Goal: Use online tool/utility: Utilize a website feature to perform a specific function

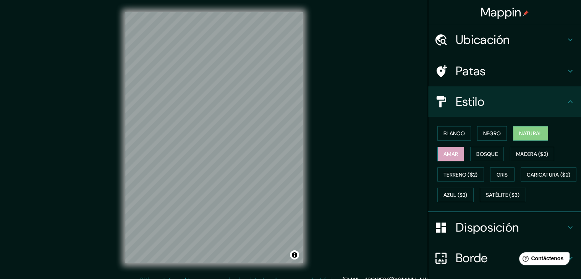
click at [447, 155] on font "Amar" at bounding box center [450, 153] width 15 height 7
click at [451, 132] on font "Blanco" at bounding box center [453, 133] width 21 height 7
click at [522, 131] on font "Natural" at bounding box center [530, 133] width 23 height 7
click at [504, 171] on font "Gris" at bounding box center [501, 174] width 11 height 7
click at [444, 141] on div "Blanco Negro Natural Amar Bosque Madera ($2) Terreno ($2) Gris Caricatura ($2) …" at bounding box center [507, 164] width 147 height 82
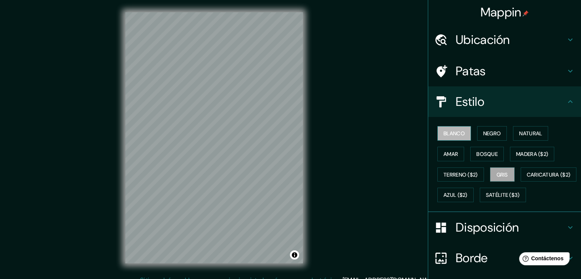
click at [443, 130] on font "Blanco" at bounding box center [453, 133] width 21 height 7
click at [531, 132] on font "Natural" at bounding box center [530, 133] width 23 height 7
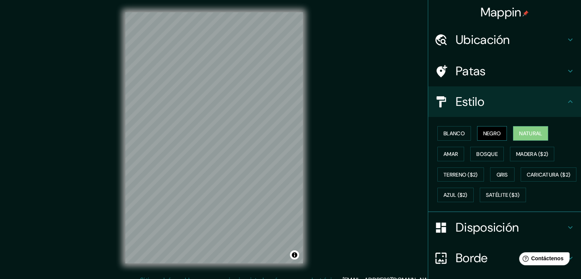
click at [483, 134] on font "Negro" at bounding box center [492, 133] width 18 height 7
click at [496, 173] on font "Gris" at bounding box center [501, 174] width 11 height 7
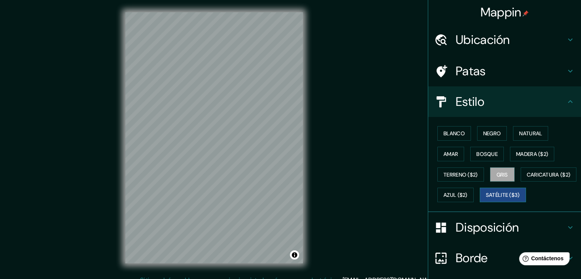
click at [486, 199] on font "Satélite ($3)" at bounding box center [503, 195] width 34 height 7
click at [467, 193] on font "Azul ($2)" at bounding box center [455, 195] width 24 height 7
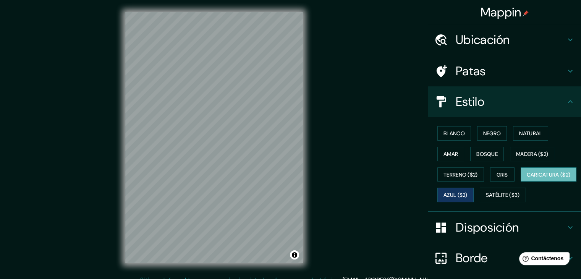
click at [527, 178] on font "Caricatura ($2)" at bounding box center [549, 174] width 44 height 7
click at [530, 135] on font "Natural" at bounding box center [530, 133] width 23 height 7
